Goal: Find specific fact

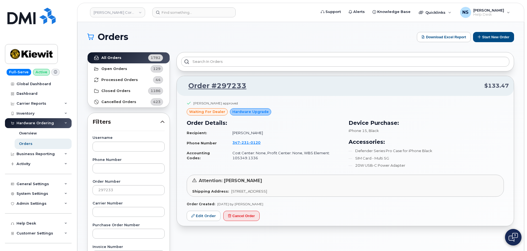
scroll to position [208, 0]
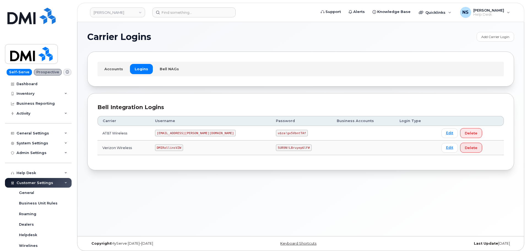
click at [175, 148] on code "DMIRollinsVZW" at bounding box center [169, 147] width 28 height 7
click at [176, 148] on code "DMIRollinsVZW" at bounding box center [169, 147] width 28 height 7
copy code "DMIRollinsVZW"
click at [276, 144] on code "5UR9N!LBruyep6lF#" at bounding box center [294, 147] width 36 height 7
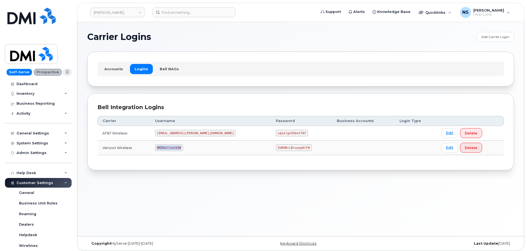
click at [276, 144] on code "5UR9N!LBruyep6lF#" at bounding box center [294, 147] width 36 height 7
copy code "5UR9N!LBruyep6lF#"
